Goal: Find specific fact: Find specific fact

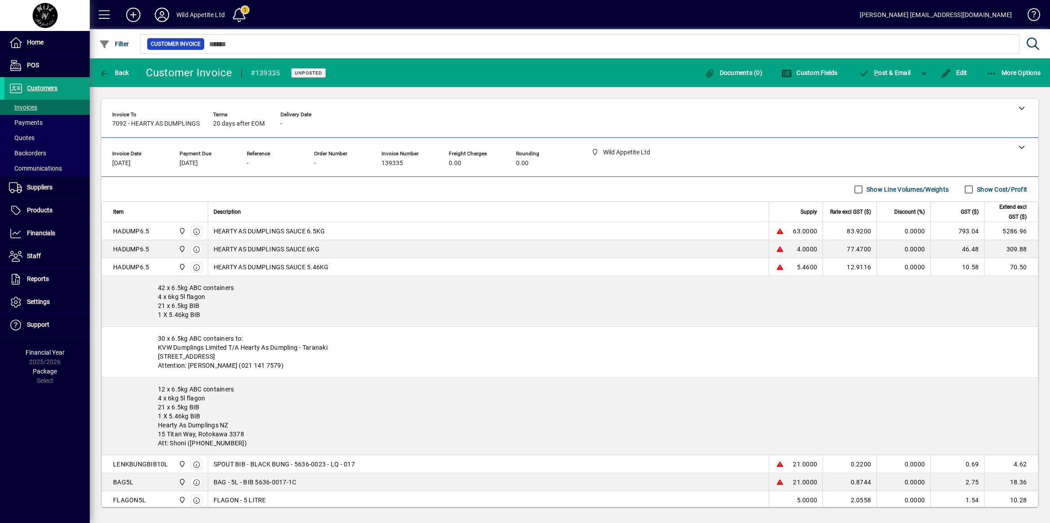
scroll to position [91, 0]
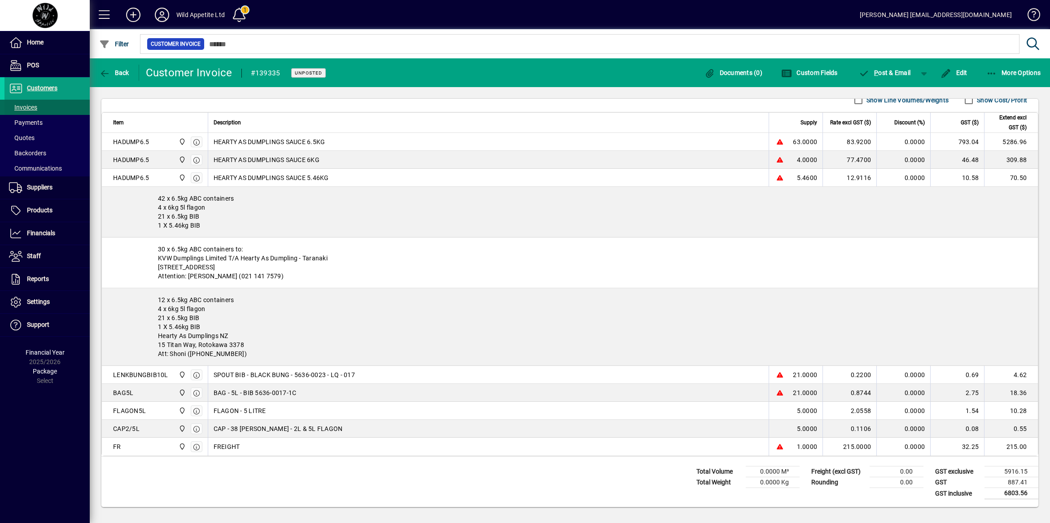
click at [37, 109] on span "Invoices" at bounding box center [23, 107] width 28 height 7
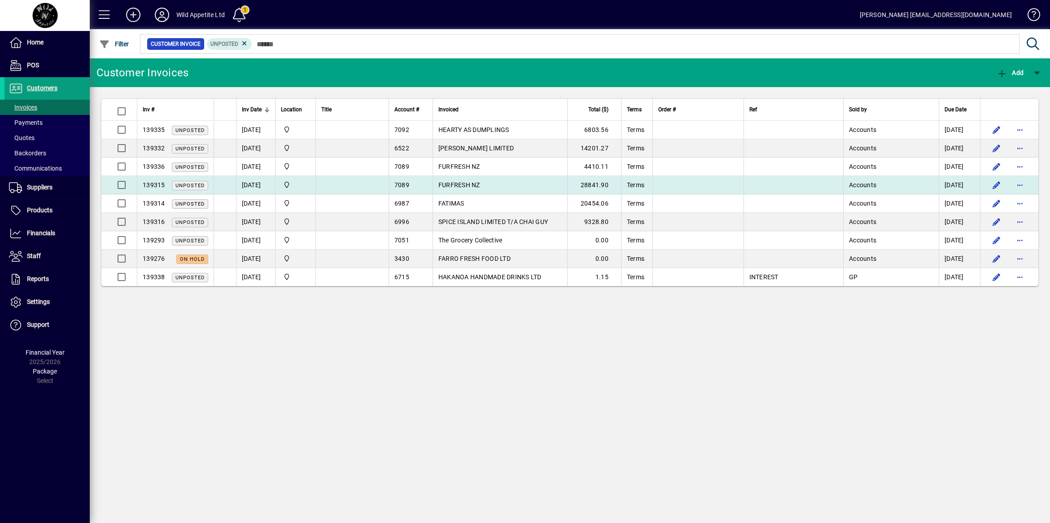
click at [471, 182] on span "FURFRESH NZ" at bounding box center [459, 184] width 42 height 7
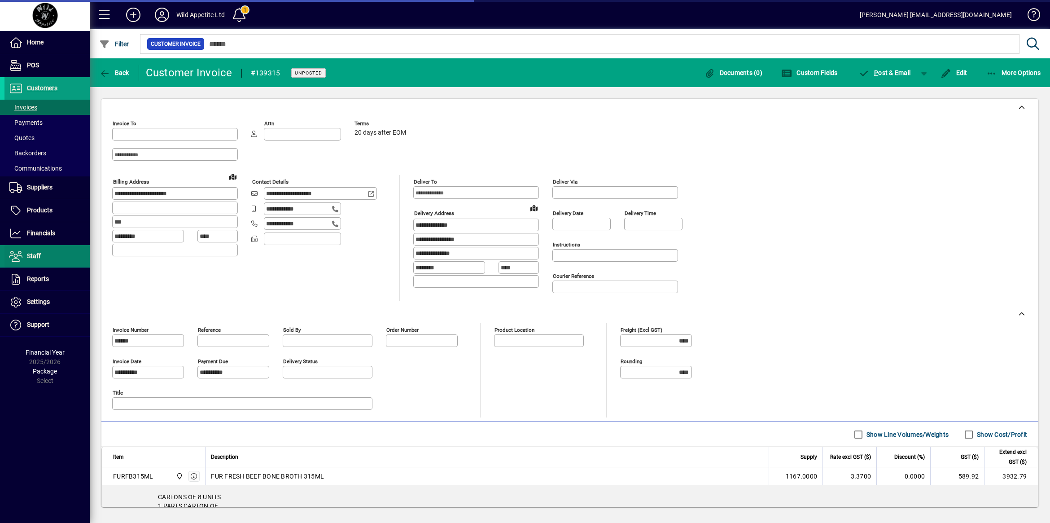
type input "**********"
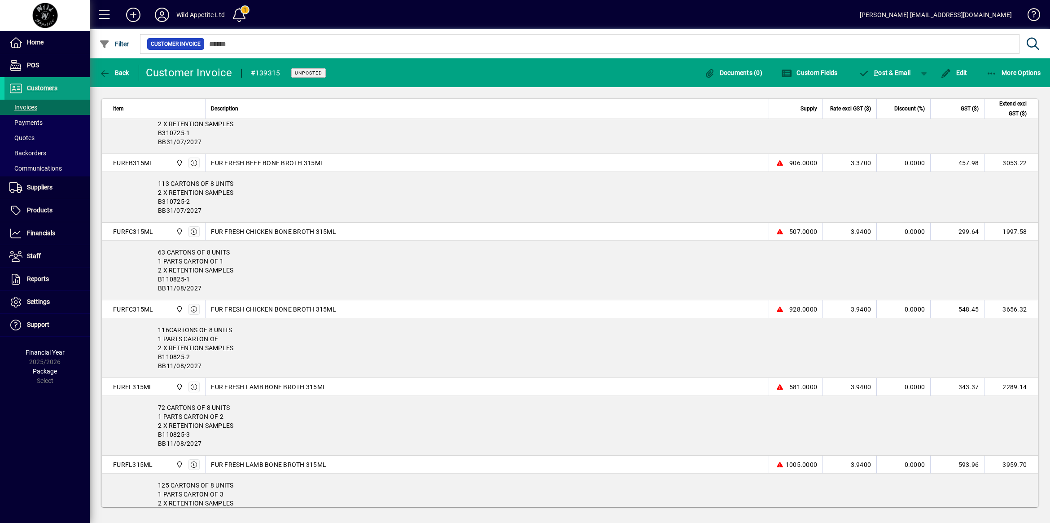
scroll to position [392, 0]
click at [223, 277] on div "63 CARTONS OF 8 UNITS 1 PARTS CARTON OF 1 2 X RETENTION SAMPLES B110825-1 BB11/…" at bounding box center [570, 268] width 936 height 59
drag, startPoint x: 202, startPoint y: 290, endPoint x: 158, endPoint y: 253, distance: 57.7
click at [158, 253] on div "63 CARTONS OF 8 UNITS 1 PARTS CARTON OF 1 2 X RETENTION SAMPLES B110825-1 BB11/…" at bounding box center [570, 268] width 936 height 59
copy div "63 CARTONS OF 8 UNITS 1 PARTS CARTON OF 1 2 X RETENTION SAMPLES B110825-1 BB11/…"
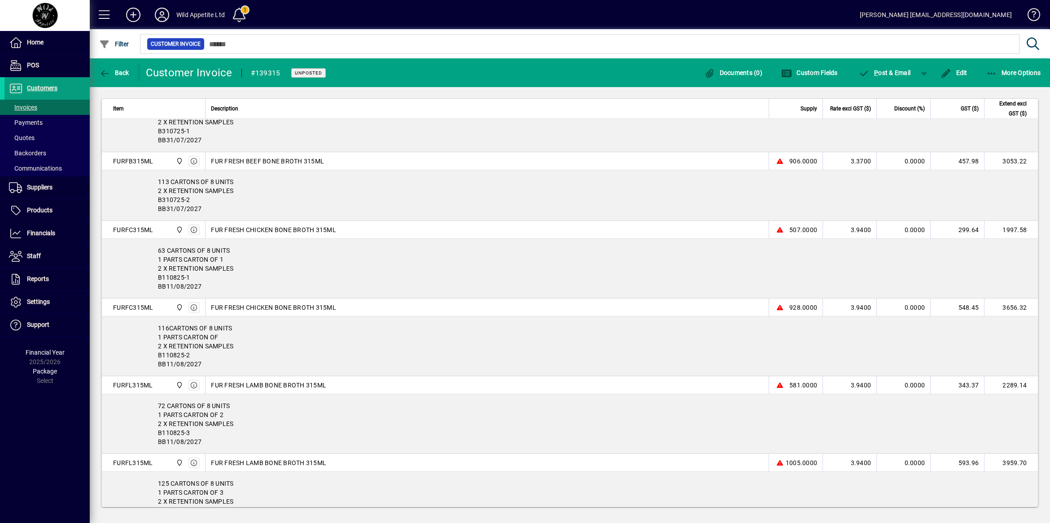
click at [184, 336] on div "116CARTONS OF 8 UNITS 1 PARTS CARTON OF 2 X RETENTION SAMPLES B110825-2 BB11/08…" at bounding box center [570, 345] width 936 height 59
drag, startPoint x: 203, startPoint y: 367, endPoint x: 153, endPoint y: 332, distance: 60.6
click at [153, 332] on div "116CARTONS OF 8 UNITS 1 PARTS CARTON OF 2 X RETENTION SAMPLES B110825-2 BB11/08…" at bounding box center [570, 345] width 936 height 59
copy div "116CARTONS OF 8 UNITS 1 PARTS CARTON OF 2 X RETENTION SAMPLES B110825-2 BB11/08…"
click at [254, 197] on div "113 CARTONS OF 8 UNITS 2 X RETENTION SAMPLES B310725-2 BB31/07/2027" at bounding box center [570, 195] width 936 height 50
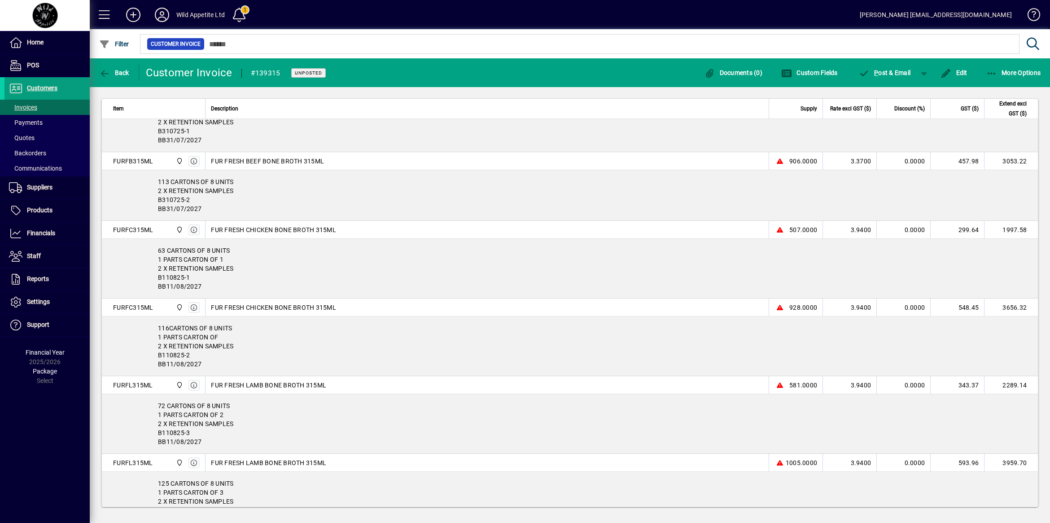
drag, startPoint x: 207, startPoint y: 212, endPoint x: 155, endPoint y: 187, distance: 57.6
click at [155, 187] on div "113 CARTONS OF 8 UNITS 2 X RETENTION SAMPLES B310725-2 BB31/07/2027" at bounding box center [570, 195] width 936 height 50
copy div "113 CARTONS OF 8 UNITS 2 X RETENTION SAMPLES B310725-2 BB31/07/2027"
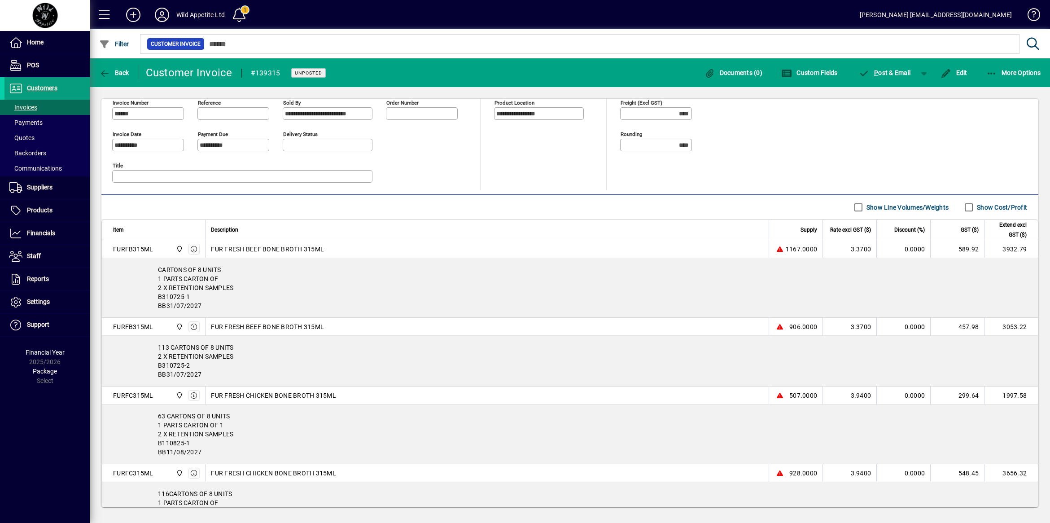
scroll to position [224, 0]
click at [212, 305] on div "CARTONS OF 8 UNITS 1 PARTS CARTON OF 2 X RETENTION SAMPLES B310725-1 BB31/07/20…" at bounding box center [570, 290] width 936 height 59
drag, startPoint x: 206, startPoint y: 313, endPoint x: 147, endPoint y: 278, distance: 68.5
click at [147, 278] on div "CARTONS OF 8 UNITS 1 PARTS CARTON OF 2 X RETENTION SAMPLES B310725-1 BB31/07/20…" at bounding box center [570, 290] width 936 height 59
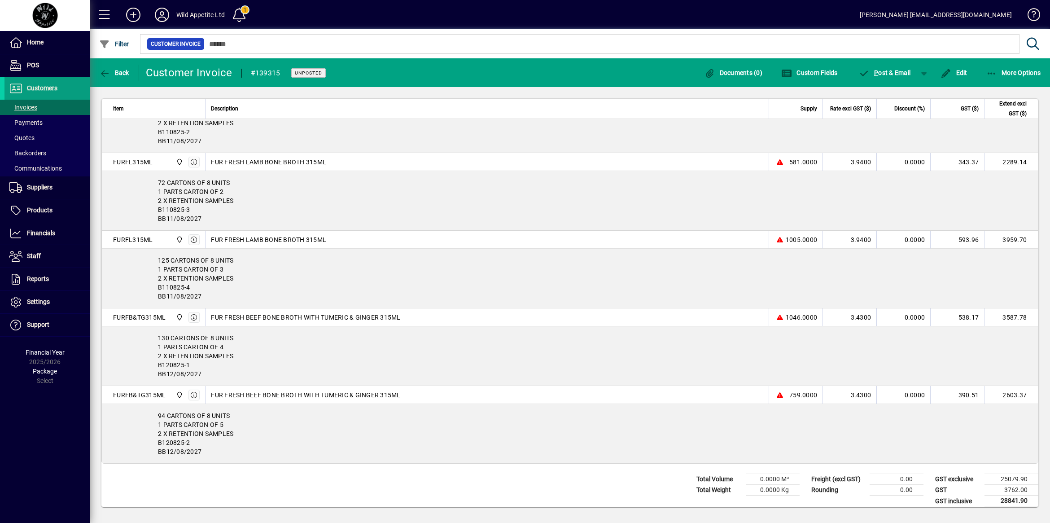
scroll to position [617, 0]
drag, startPoint x: 204, startPoint y: 379, endPoint x: 147, endPoint y: 368, distance: 58.0
click at [147, 368] on div "130 CARTONS OF 8 UNITS 1 PARTS CARTON OF 4 2 X RETENTION SAMPLES B120825-1 BB12…" at bounding box center [570, 354] width 936 height 59
copy div "B120825-1 BB12/08/2027"
drag, startPoint x: 210, startPoint y: 377, endPoint x: 215, endPoint y: 377, distance: 5.4
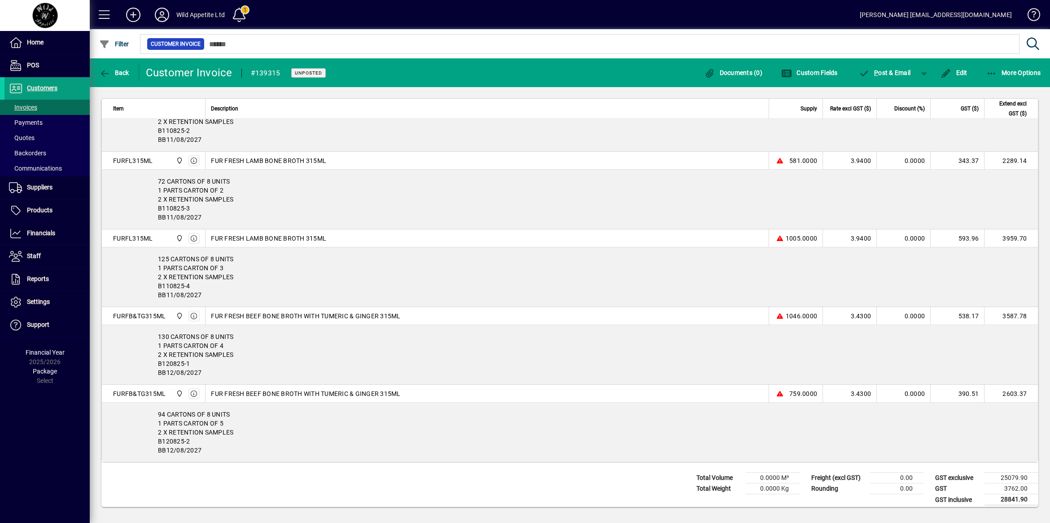
click at [210, 377] on div "130 CARTONS OF 8 UNITS 1 PARTS CARTON OF 4 2 X RETENTION SAMPLES B120825-1 BB12…" at bounding box center [570, 354] width 936 height 59
click at [205, 451] on div "94 CARTONS OF 8 UNITS 1 PARTS CARTON OF 5 2 X RETENTION SAMPLES B120825-2 BB12/…" at bounding box center [570, 431] width 936 height 59
drag, startPoint x: 205, startPoint y: 451, endPoint x: 205, endPoint y: 455, distance: 4.5
click at [205, 456] on div "94 CARTONS OF 8 UNITS 1 PARTS CARTON OF 5 2 X RETENTION SAMPLES B120825-2 BB12/…" at bounding box center [570, 431] width 936 height 59
drag, startPoint x: 205, startPoint y: 455, endPoint x: 162, endPoint y: 446, distance: 43.5
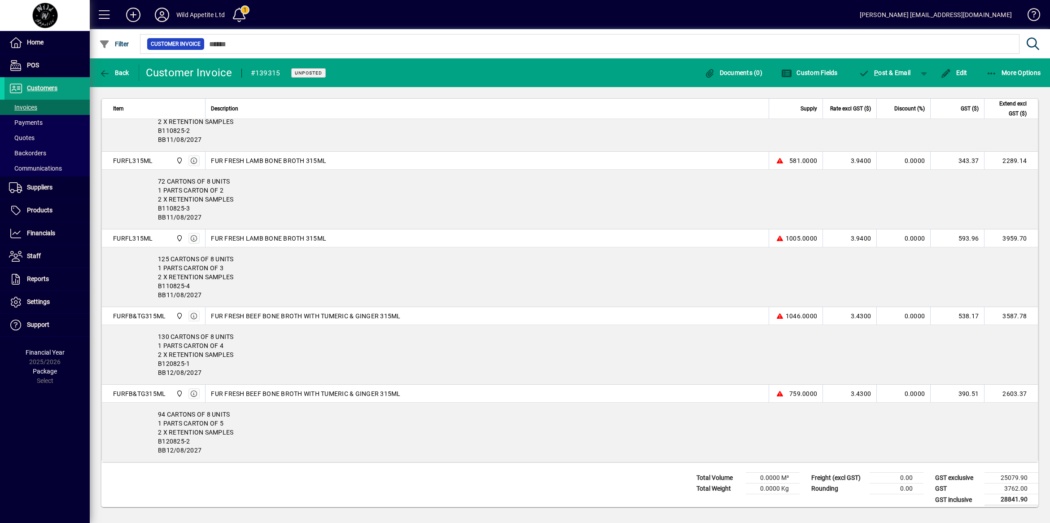
click at [162, 446] on div "94 CARTONS OF 8 UNITS 1 PARTS CARTON OF 5 2 X RETENTION SAMPLES B120825-2 BB12/…" at bounding box center [570, 431] width 936 height 59
copy div "B120825-2 BB12/08/2027"
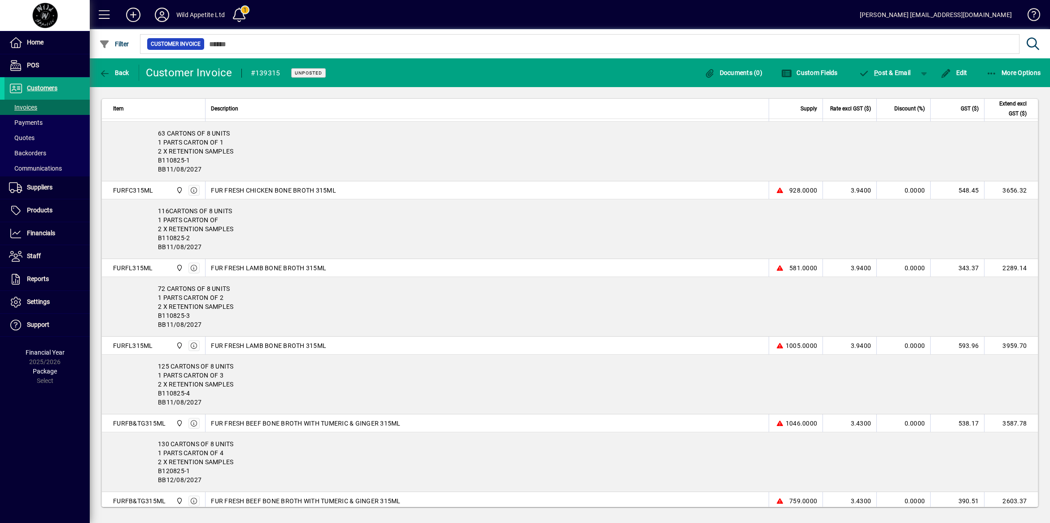
scroll to position [505, 0]
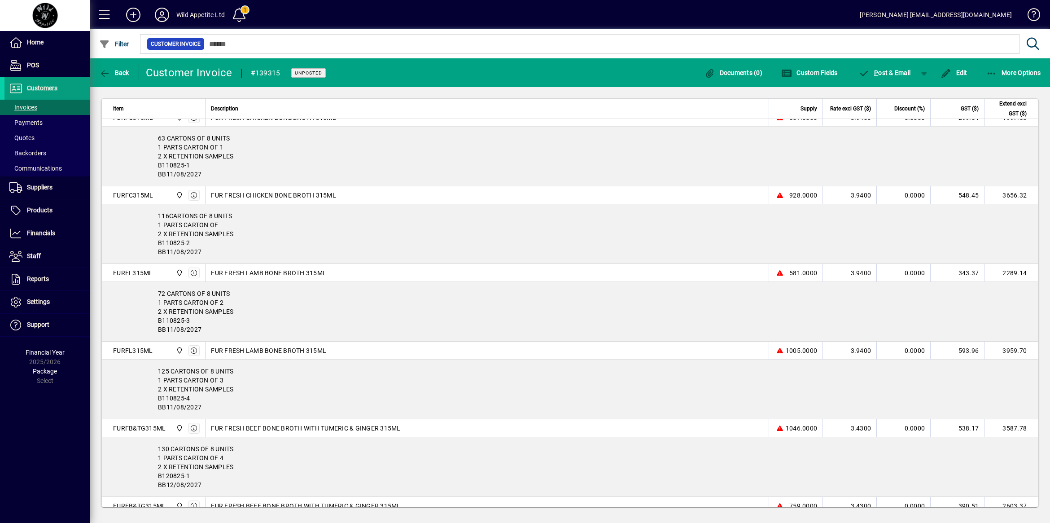
click at [203, 409] on div "125 CARTONS OF 8 UNITS 1 PARTS CARTON OF 3 2 X RETENTION SAMPLES B110825-4 BB11…" at bounding box center [570, 388] width 936 height 59
drag, startPoint x: 203, startPoint y: 409, endPoint x: 157, endPoint y: 402, distance: 45.8
click at [157, 402] on div "125 CARTONS OF 8 UNITS 1 PARTS CARTON OF 3 2 X RETENTION SAMPLES B110825-4 BB11…" at bounding box center [570, 388] width 936 height 59
copy div "B110825-4 BB11/08/2027"
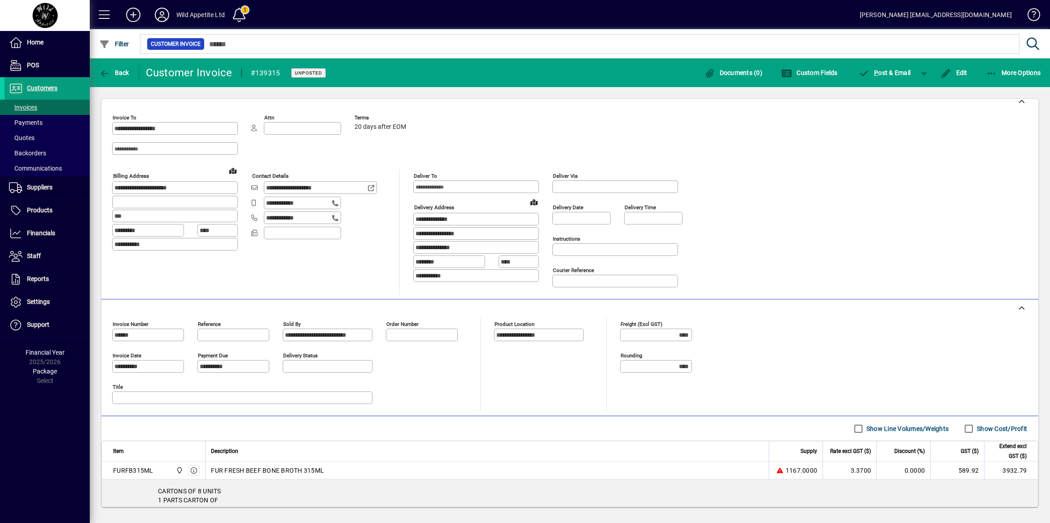
scroll to position [0, 0]
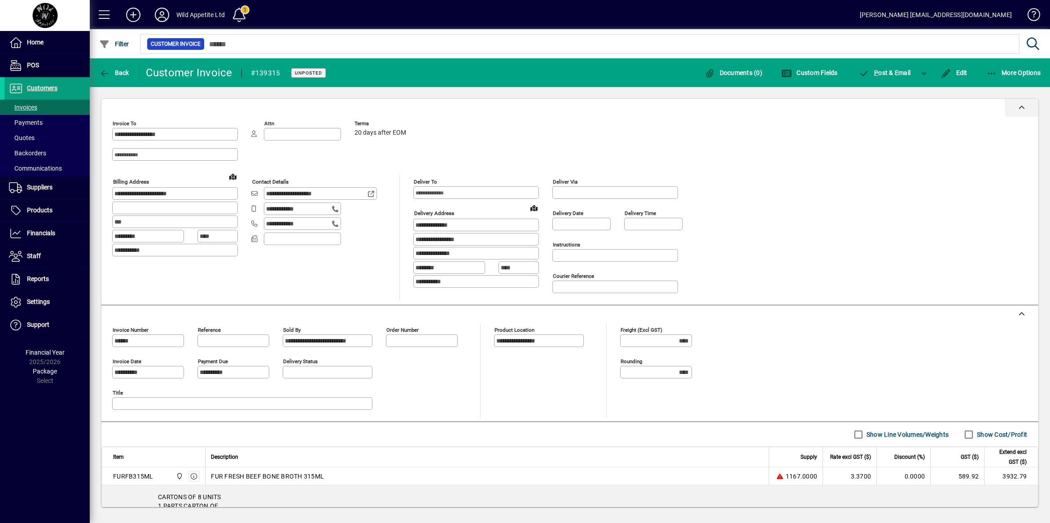
click at [261, 109] on div at bounding box center [569, 108] width 936 height 18
